Goal: Navigation & Orientation: Find specific page/section

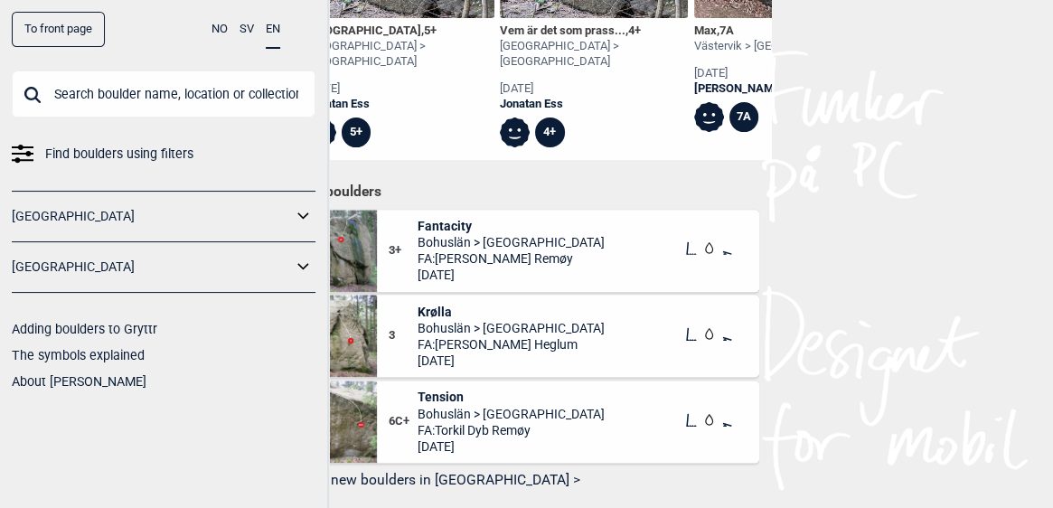
scroll to position [835, 0]
click at [450, 244] on span "Bohuslän > [GEOGRAPHIC_DATA]" at bounding box center [511, 241] width 187 height 16
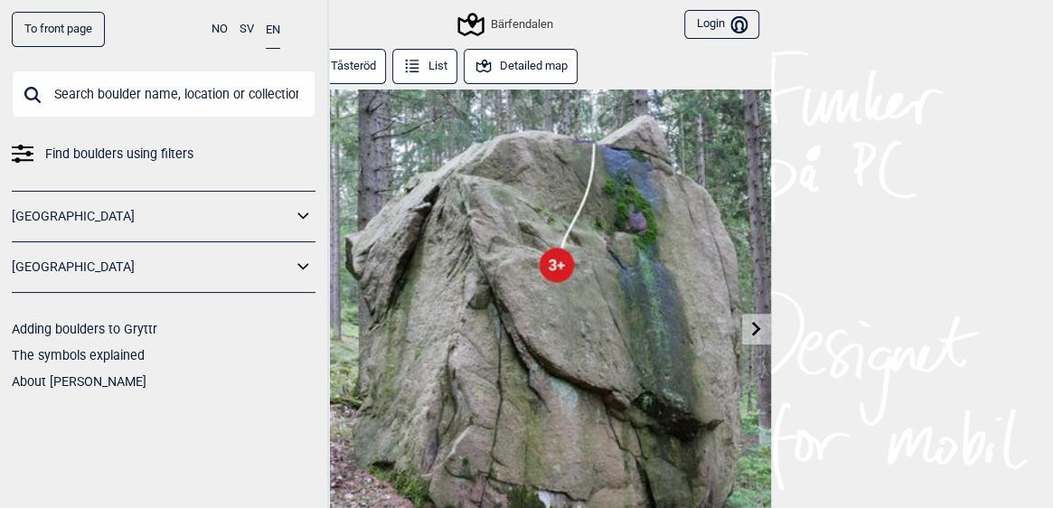
click at [533, 61] on button "Detailed map" at bounding box center [521, 66] width 115 height 35
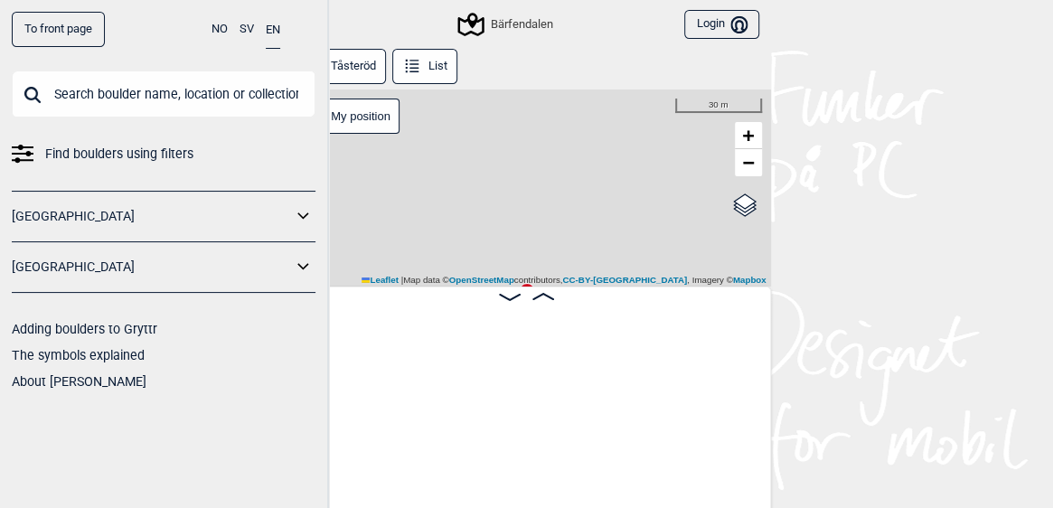
scroll to position [0, 763]
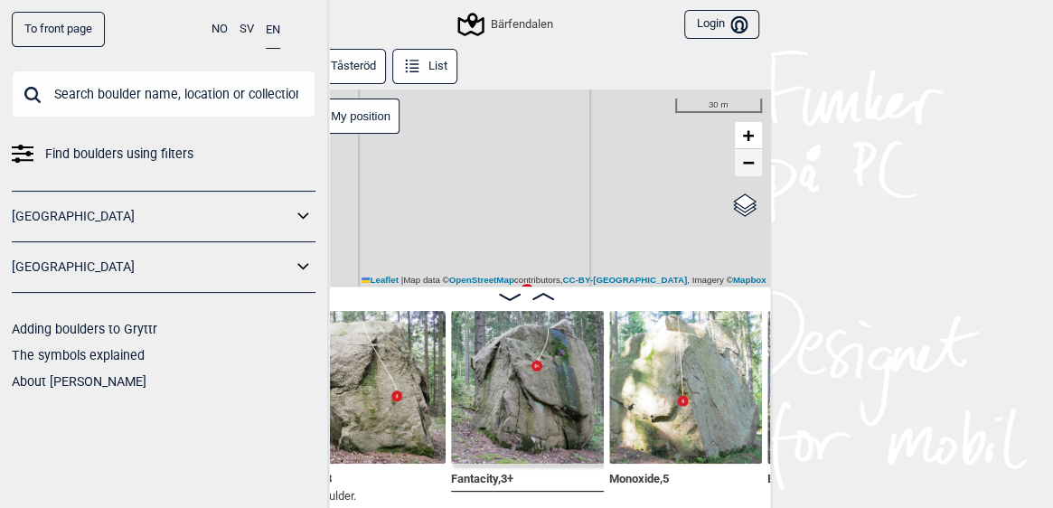
click at [745, 155] on span "−" at bounding box center [748, 162] width 12 height 23
drag, startPoint x: 560, startPoint y: 225, endPoint x: 590, endPoint y: 143, distance: 87.5
click at [590, 143] on div "Bärfendalen My position 100 m + − OpenStreetMap Google satellite Leaflet | Map …" at bounding box center [527, 187] width 488 height 197
drag, startPoint x: 627, startPoint y: 223, endPoint x: 617, endPoint y: 164, distance: 59.6
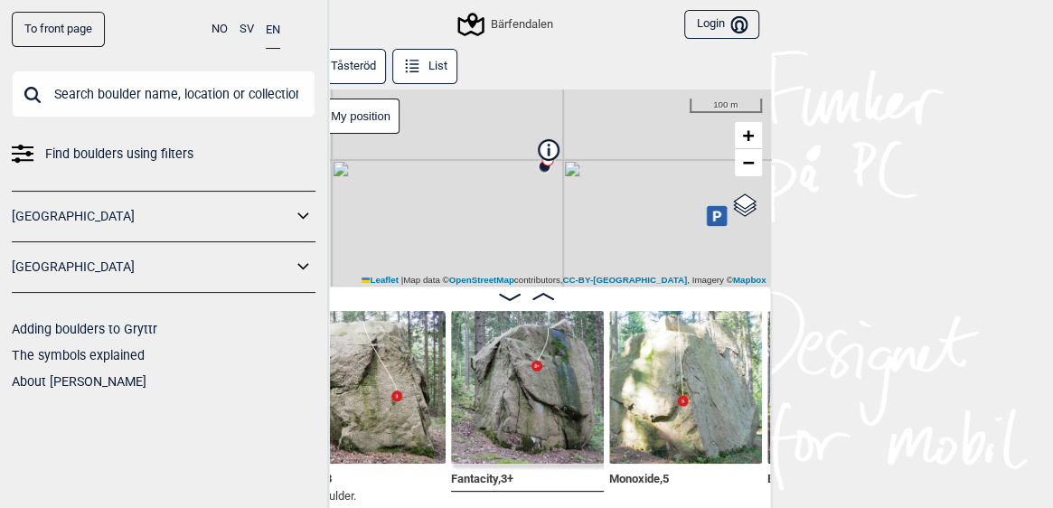
click at [617, 164] on div "Bärfendalen My position 100 m + − OpenStreetMap Google satellite Leaflet | Map …" at bounding box center [527, 187] width 488 height 197
